Goal: Obtain resource: Download file/media

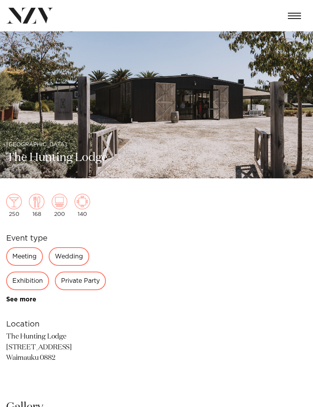
click at [44, 118] on img at bounding box center [156, 104] width 313 height 147
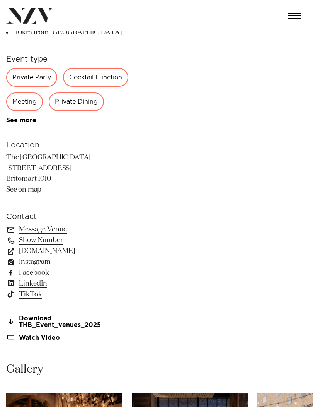
scroll to position [296, 0]
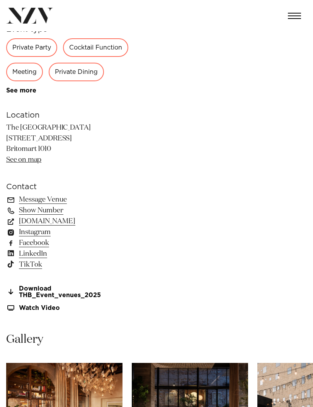
click at [74, 289] on link "Download THB_Event_venues_2025" at bounding box center [69, 292] width 126 height 13
